Goal: Find specific page/section: Find specific page/section

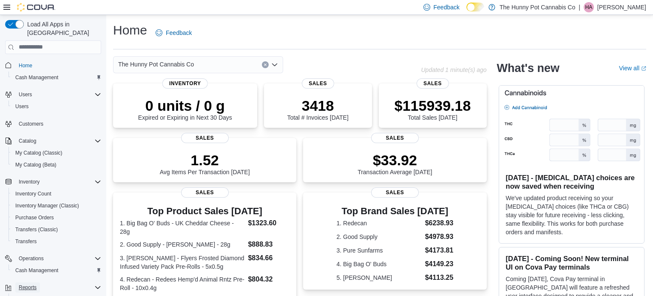
click at [33, 284] on span "Reports" at bounding box center [28, 287] width 18 height 7
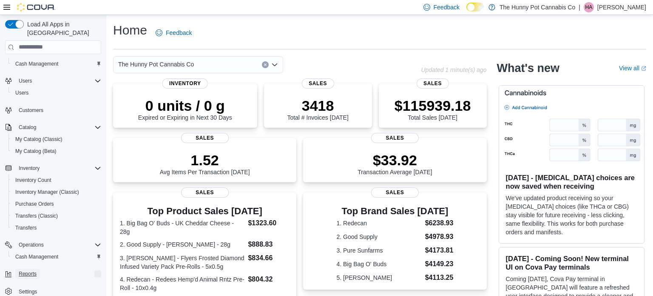
click at [31, 270] on span "Reports" at bounding box center [28, 273] width 18 height 7
click at [31, 292] on span "Reports" at bounding box center [24, 297] width 18 height 10
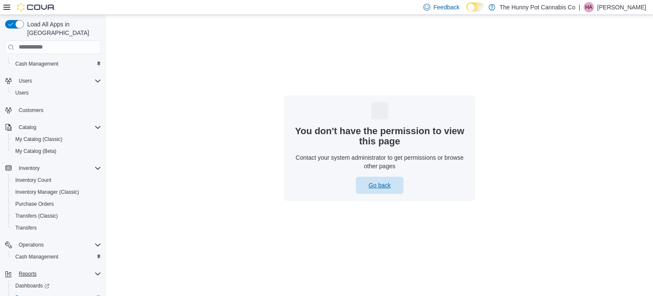
click at [367, 182] on span "Go back" at bounding box center [379, 184] width 37 height 17
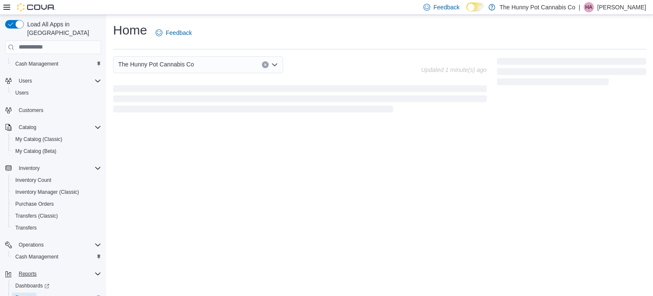
click at [18, 294] on span "Reports" at bounding box center [24, 297] width 18 height 7
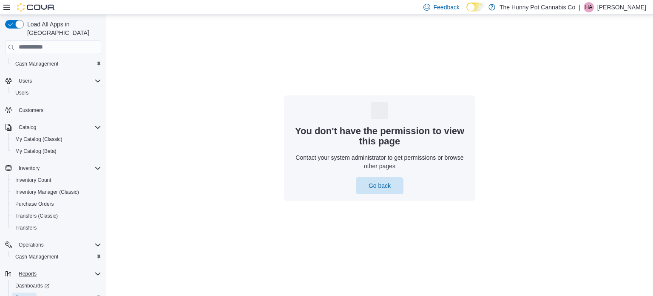
click at [18, 294] on span "Reports" at bounding box center [24, 297] width 18 height 7
click at [27, 270] on span "Reports" at bounding box center [28, 273] width 18 height 7
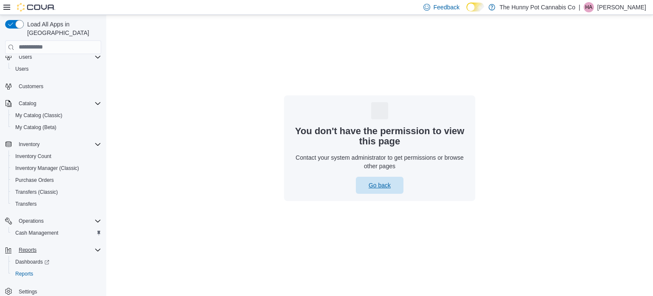
click at [379, 187] on span "Go back" at bounding box center [380, 185] width 22 height 9
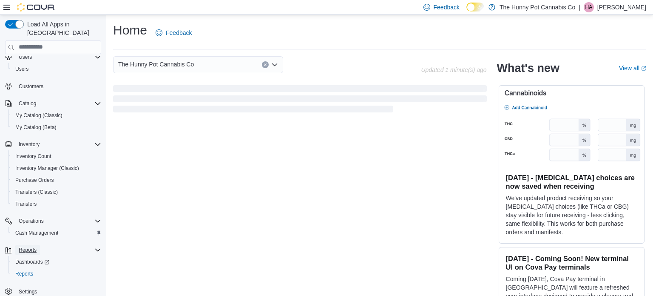
click at [35, 245] on span "Reports" at bounding box center [28, 250] width 18 height 10
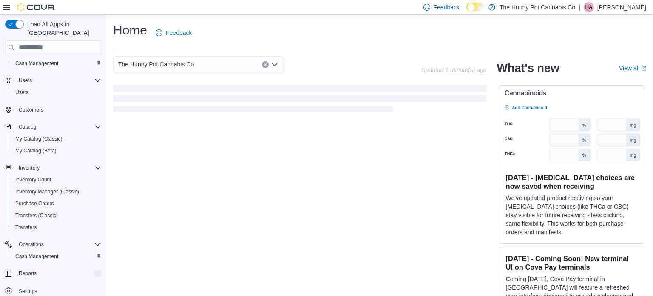
scroll to position [14, 0]
click at [30, 270] on span "Reports" at bounding box center [28, 273] width 18 height 7
click at [28, 282] on span "Dashboards" at bounding box center [32, 285] width 34 height 7
click at [32, 294] on span "Reports" at bounding box center [24, 297] width 18 height 7
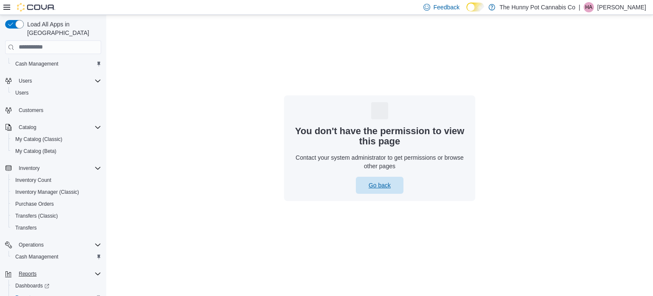
click at [379, 185] on span "Go back" at bounding box center [380, 185] width 22 height 9
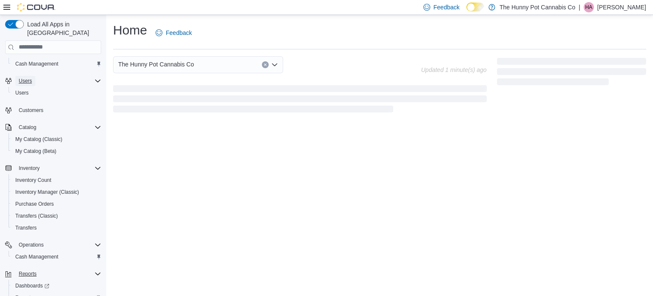
click at [20, 77] on span "Users" at bounding box center [25, 80] width 13 height 7
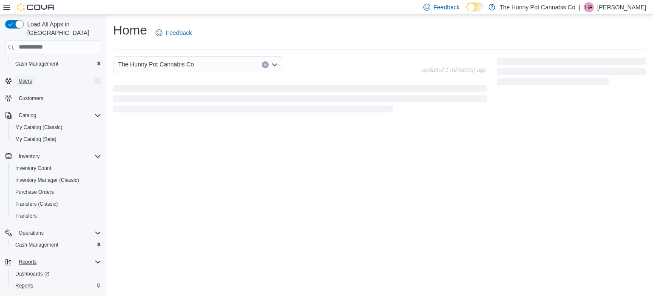
click at [20, 77] on span "Users" at bounding box center [25, 80] width 13 height 7
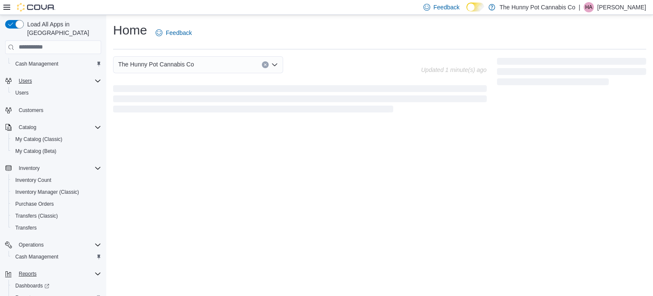
click at [29, 6] on img at bounding box center [36, 7] width 38 height 9
click at [7, 6] on icon at bounding box center [6, 7] width 7 height 7
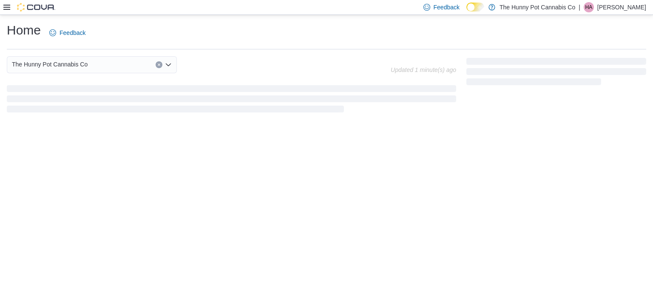
click at [7, 6] on icon at bounding box center [6, 7] width 7 height 7
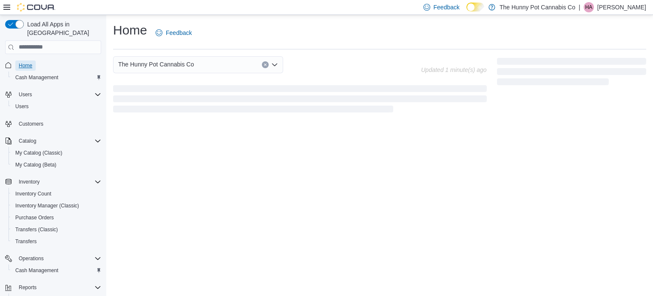
click at [22, 62] on span "Home" at bounding box center [26, 65] width 14 height 7
